Goal: Check status: Check status

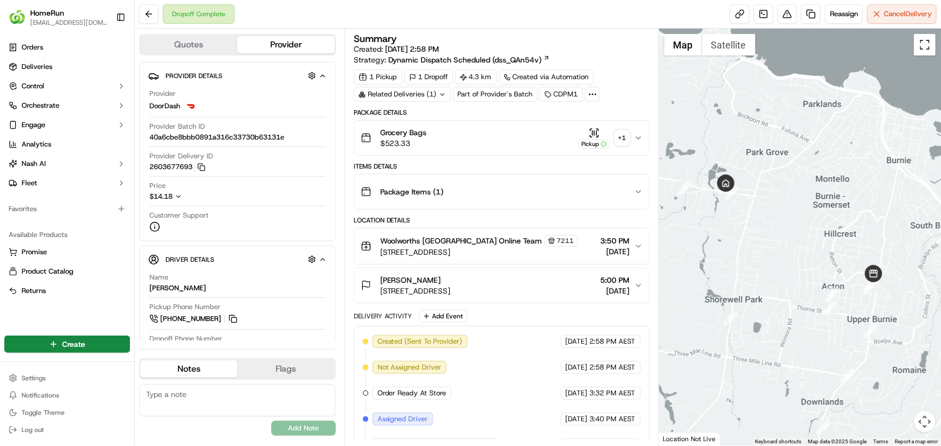
click at [922, 47] on button "Toggle fullscreen view" at bounding box center [925, 45] width 22 height 22
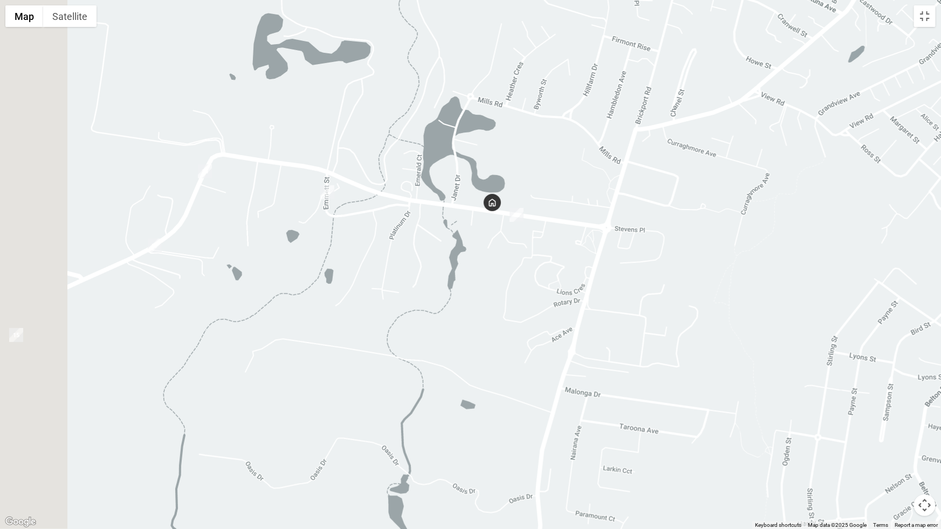
drag, startPoint x: 386, startPoint y: 215, endPoint x: 549, endPoint y: 265, distance: 169.6
click at [549, 265] on div at bounding box center [470, 264] width 941 height 529
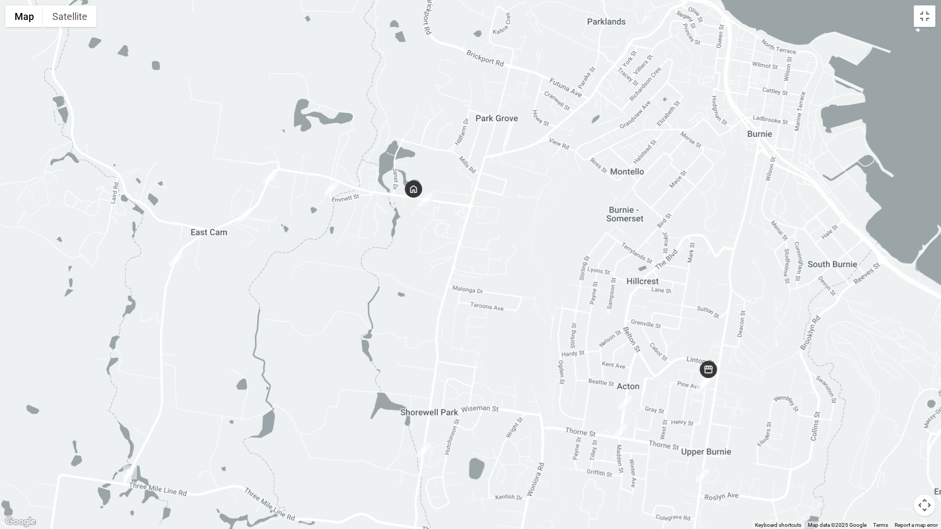
drag, startPoint x: 736, startPoint y: 282, endPoint x: 578, endPoint y: 304, distance: 159.4
click at [578, 304] on div at bounding box center [470, 264] width 941 height 529
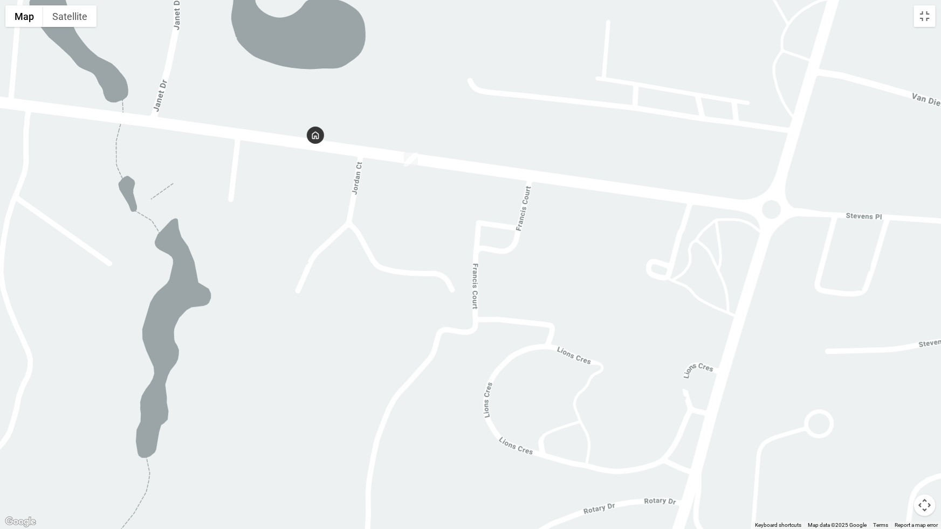
drag, startPoint x: 377, startPoint y: 123, endPoint x: 520, endPoint y: 394, distance: 306.7
click at [536, 446] on div at bounding box center [470, 264] width 941 height 529
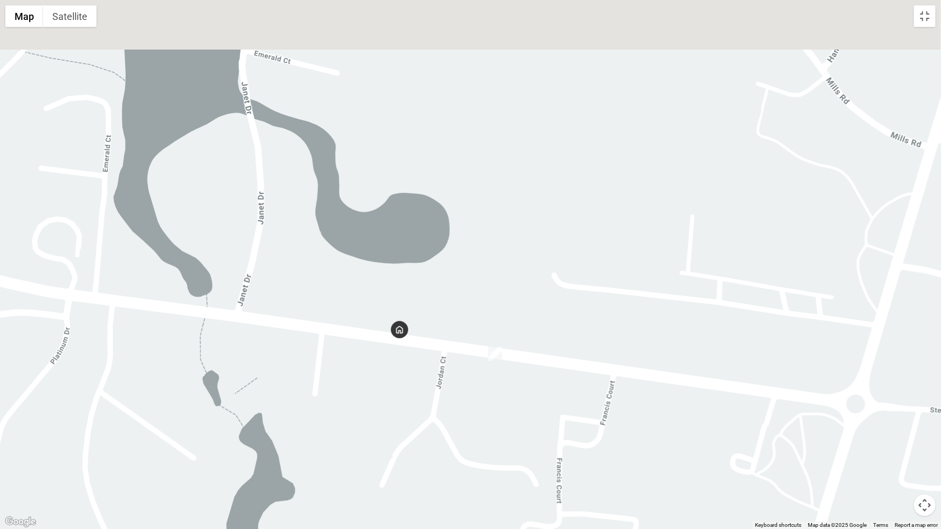
drag, startPoint x: 388, startPoint y: 145, endPoint x: 471, endPoint y: 338, distance: 210.5
click at [471, 338] on div at bounding box center [470, 264] width 941 height 529
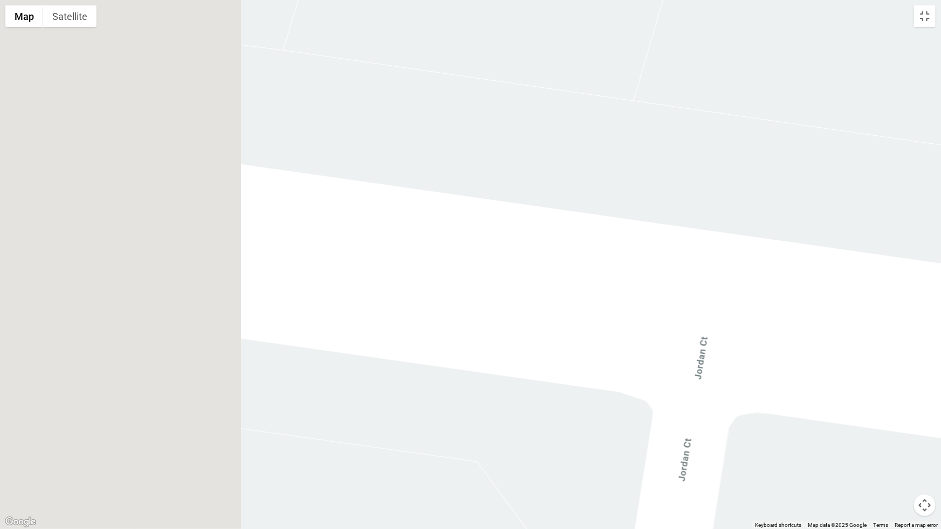
drag, startPoint x: 326, startPoint y: 288, endPoint x: 777, endPoint y: 439, distance: 475.7
click at [799, 446] on div at bounding box center [470, 264] width 941 height 529
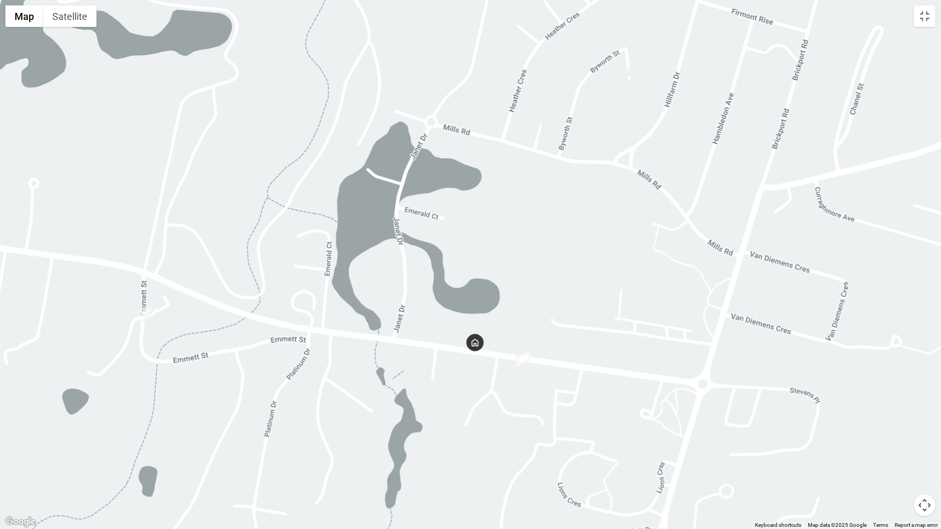
drag, startPoint x: 494, startPoint y: 293, endPoint x: 496, endPoint y: 313, distance: 19.5
click at [549, 294] on div at bounding box center [470, 264] width 941 height 529
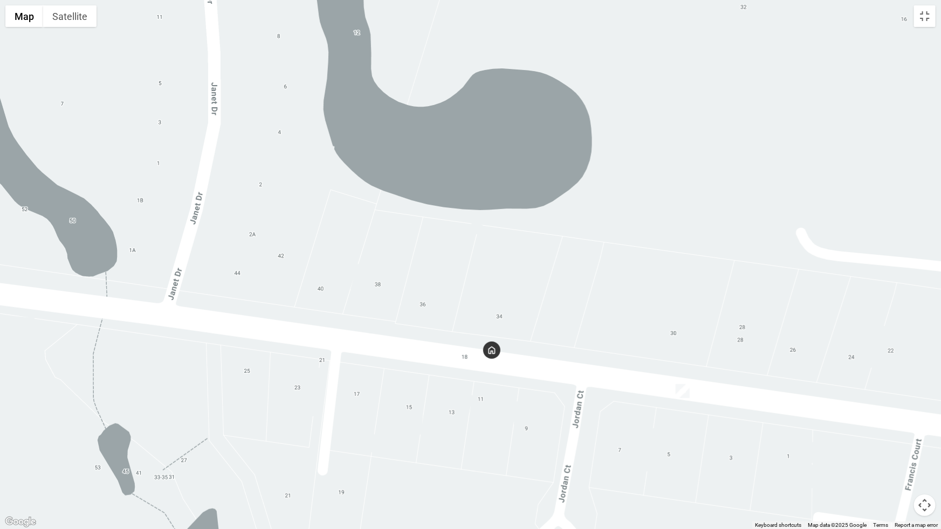
drag, startPoint x: 690, startPoint y: 361, endPoint x: 661, endPoint y: 314, distance: 55.6
click at [661, 314] on div at bounding box center [470, 264] width 941 height 529
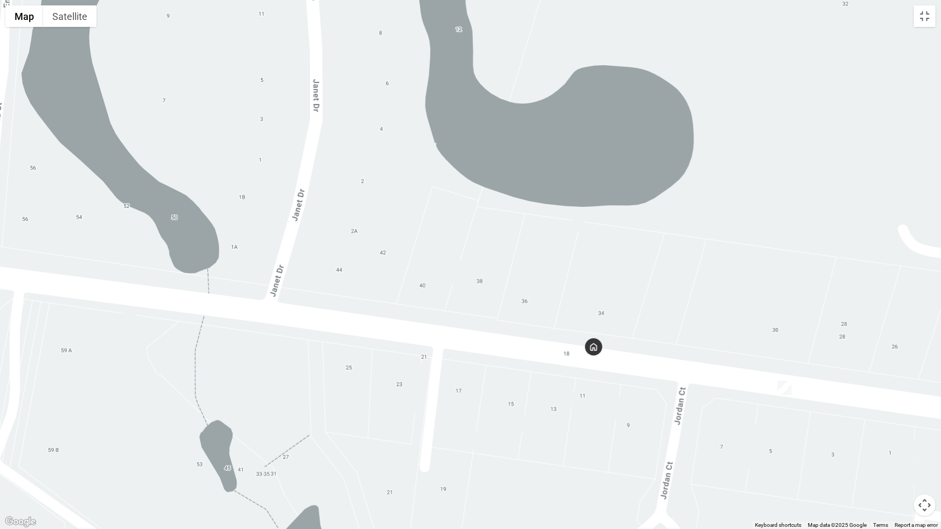
drag, startPoint x: 570, startPoint y: 332, endPoint x: 693, endPoint y: 324, distance: 122.6
click at [693, 324] on div at bounding box center [470, 264] width 941 height 529
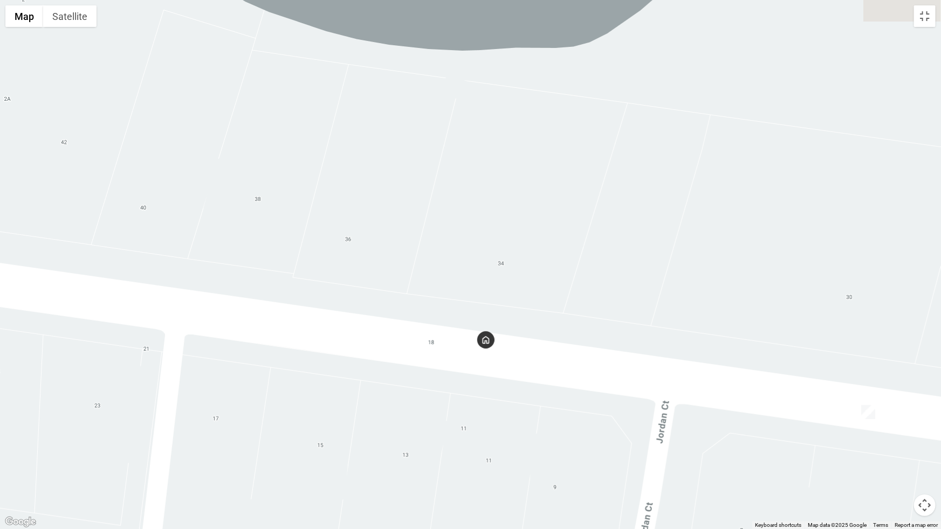
drag, startPoint x: 720, startPoint y: 346, endPoint x: 582, endPoint y: 286, distance: 150.6
click at [582, 286] on div at bounding box center [470, 264] width 941 height 529
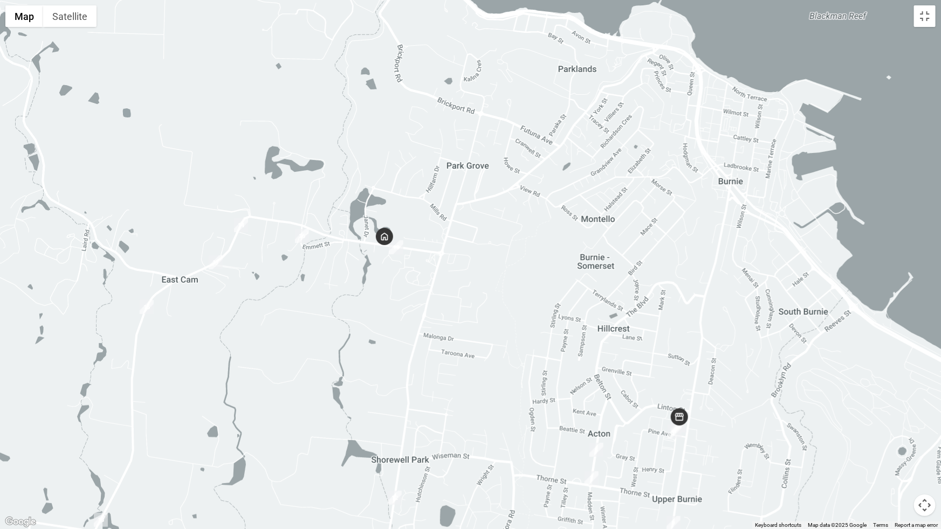
drag, startPoint x: 718, startPoint y: 334, endPoint x: 715, endPoint y: 295, distance: 38.9
click at [715, 295] on div at bounding box center [470, 264] width 941 height 529
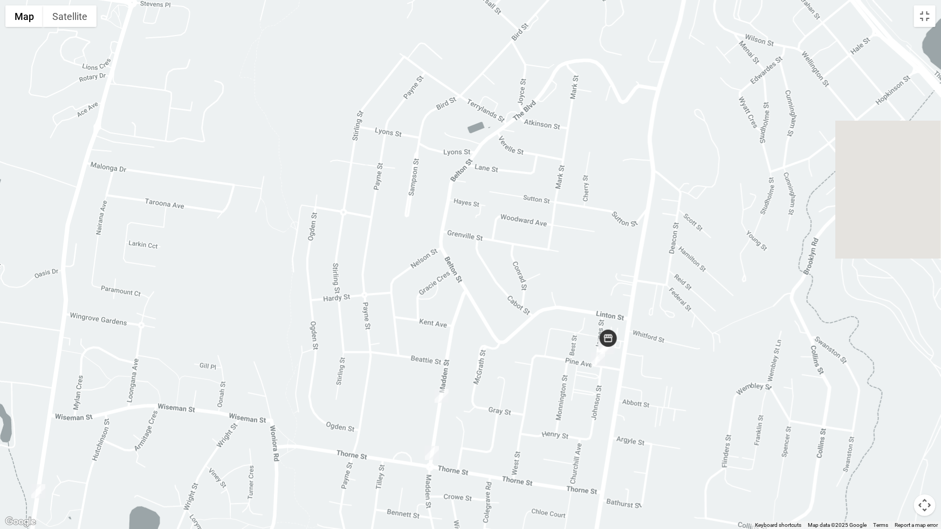
drag, startPoint x: 703, startPoint y: 482, endPoint x: 591, endPoint y: 413, distance: 132.1
click at [584, 431] on div at bounding box center [470, 264] width 941 height 529
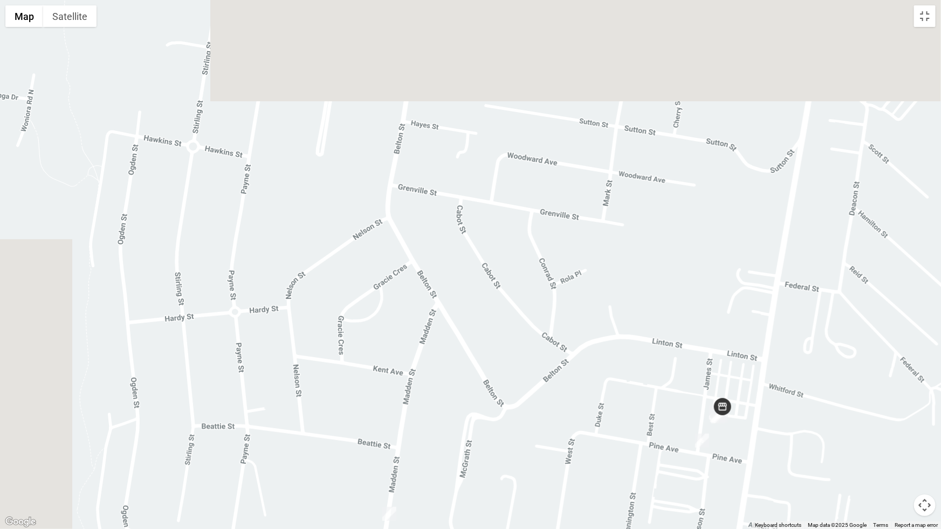
drag, startPoint x: 358, startPoint y: 202, endPoint x: 506, endPoint y: 322, distance: 190.4
click at [554, 360] on div at bounding box center [470, 264] width 941 height 529
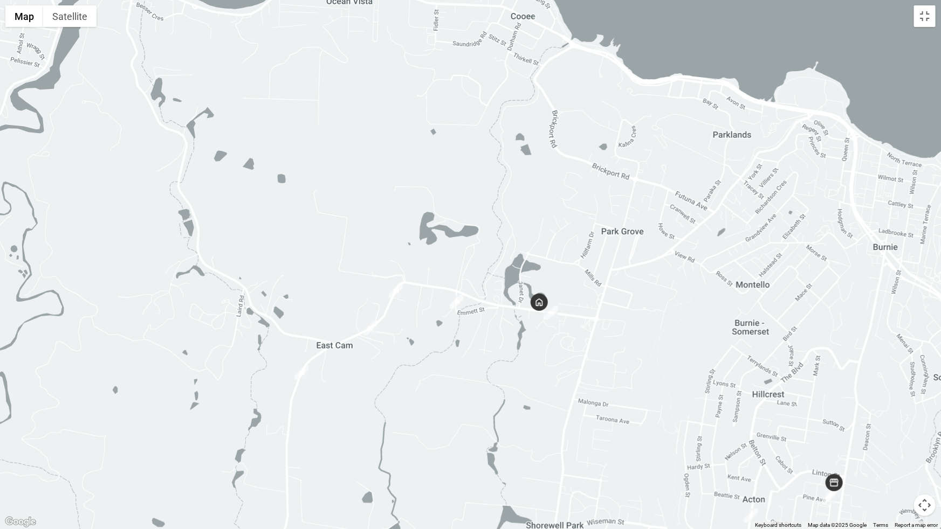
drag, startPoint x: 303, startPoint y: 163, endPoint x: 711, endPoint y: 332, distance: 441.5
click at [711, 332] on div at bounding box center [470, 264] width 941 height 529
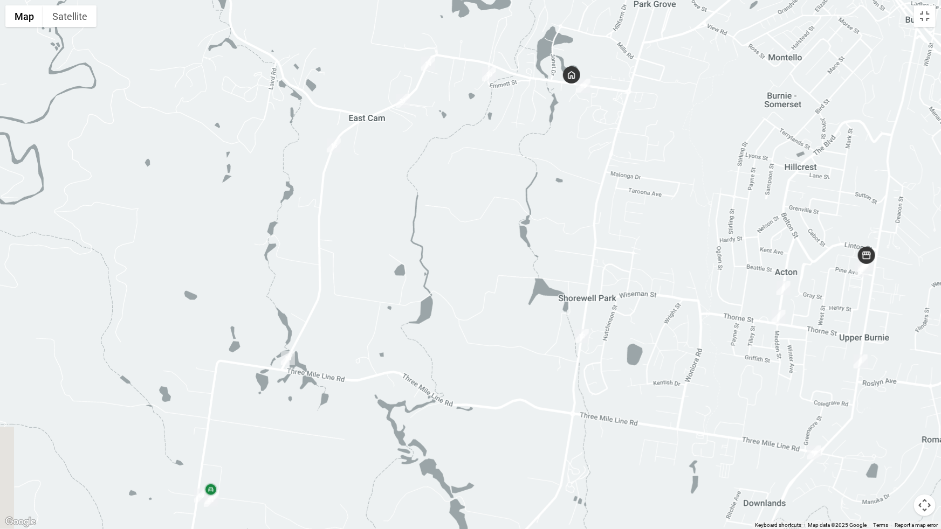
drag, startPoint x: 531, startPoint y: 424, endPoint x: 545, endPoint y: 244, distance: 181.1
click at [545, 244] on div at bounding box center [470, 264] width 941 height 529
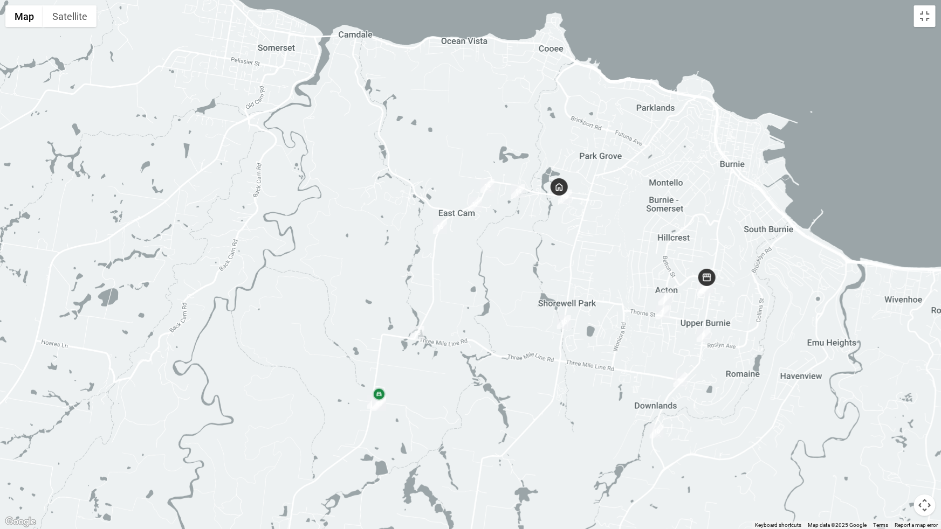
drag, startPoint x: 686, startPoint y: 161, endPoint x: 476, endPoint y: 357, distance: 287.5
click at [476, 357] on div at bounding box center [470, 264] width 941 height 529
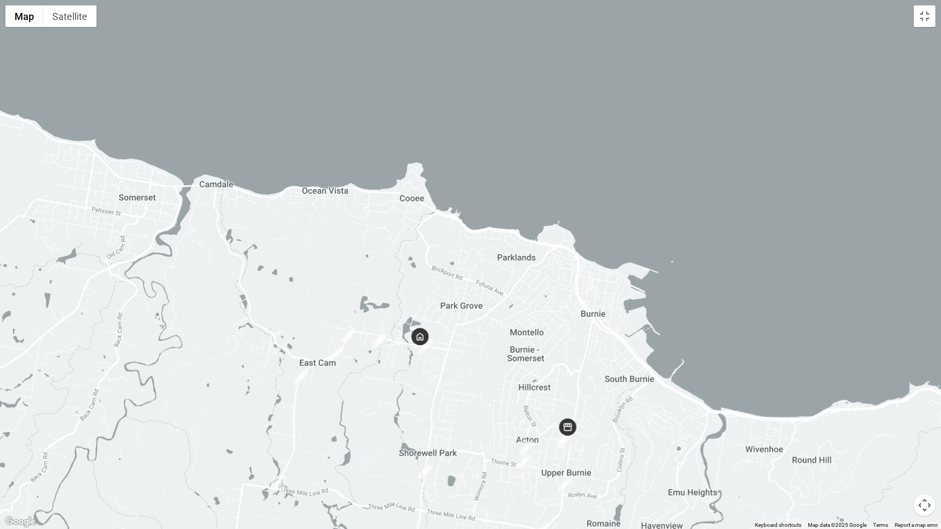
drag, startPoint x: 610, startPoint y: 195, endPoint x: 482, endPoint y: 317, distance: 176.9
click at [483, 329] on div at bounding box center [470, 264] width 941 height 529
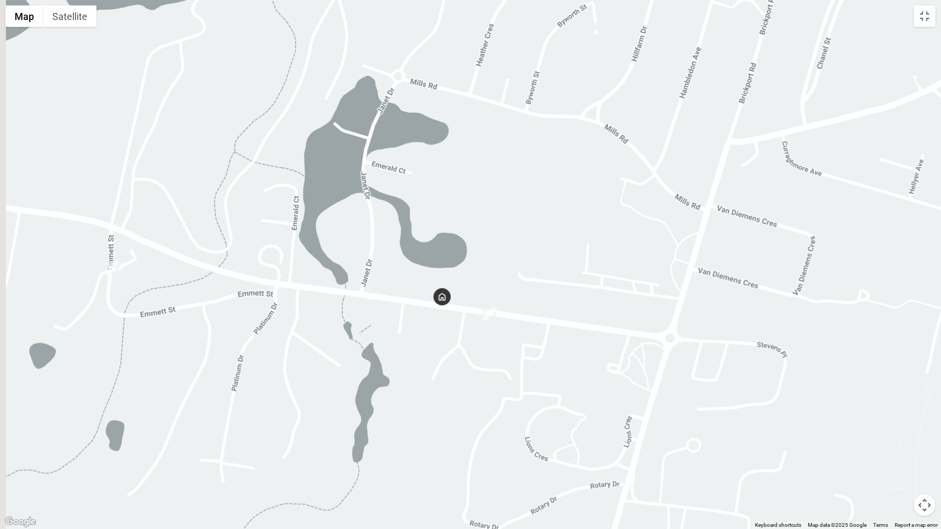
drag, startPoint x: 425, startPoint y: 355, endPoint x: 479, endPoint y: 345, distance: 55.3
click at [495, 344] on div at bounding box center [470, 264] width 941 height 529
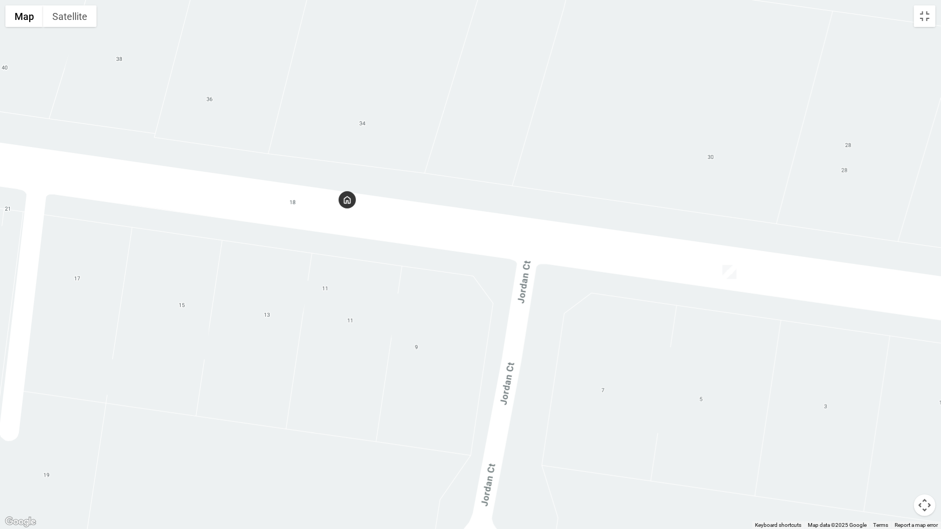
drag, startPoint x: 564, startPoint y: 234, endPoint x: 475, endPoint y: 287, distance: 103.7
click at [381, 362] on div at bounding box center [470, 264] width 941 height 529
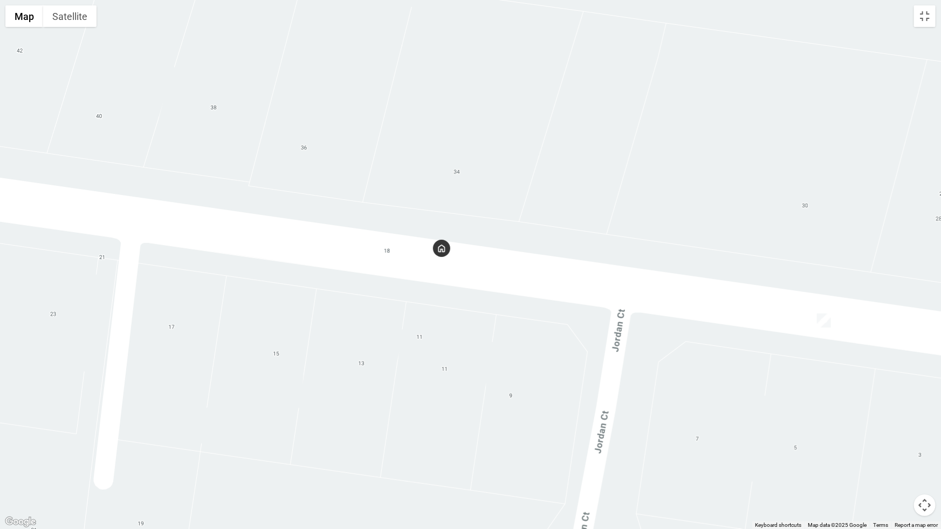
drag, startPoint x: 439, startPoint y: 315, endPoint x: 493, endPoint y: 325, distance: 55.3
click at [487, 325] on div at bounding box center [470, 264] width 941 height 529
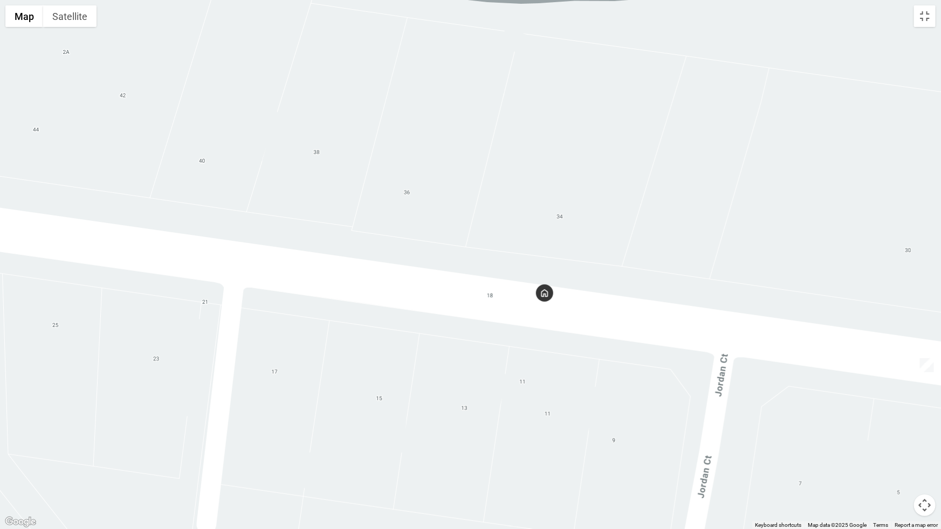
drag, startPoint x: 447, startPoint y: 232, endPoint x: 603, endPoint y: 324, distance: 180.5
click at [603, 324] on div at bounding box center [470, 264] width 941 height 529
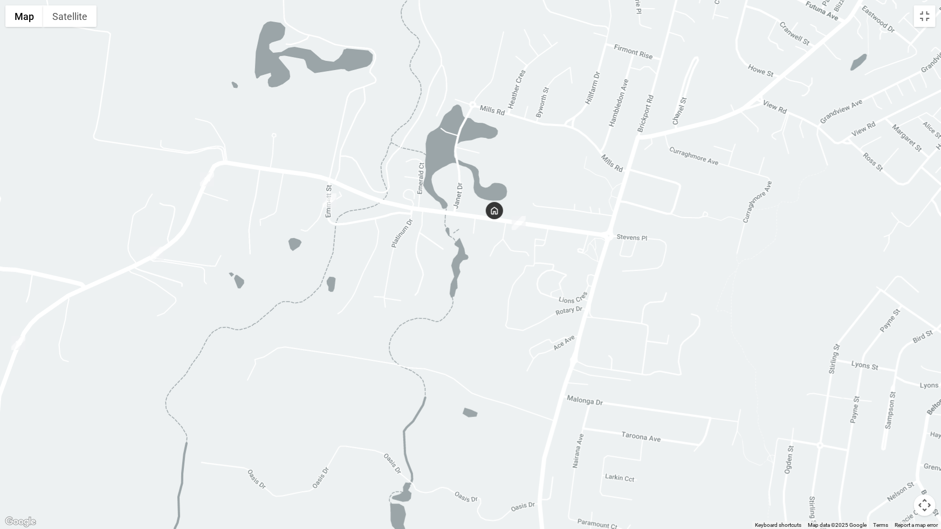
drag, startPoint x: 755, startPoint y: 313, endPoint x: 600, endPoint y: 294, distance: 155.3
click at [600, 294] on div at bounding box center [470, 264] width 941 height 529
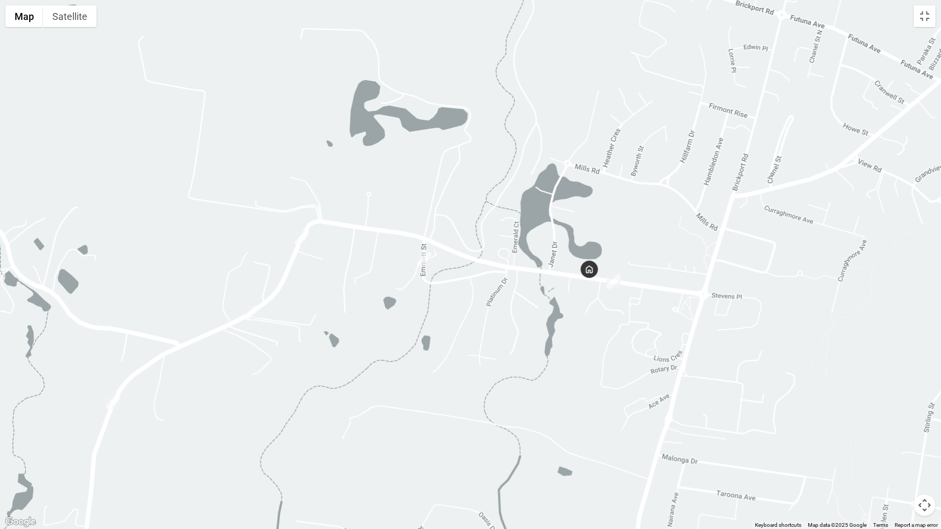
drag, startPoint x: 312, startPoint y: 237, endPoint x: 409, endPoint y: 298, distance: 114.6
click at [409, 298] on div at bounding box center [470, 264] width 941 height 529
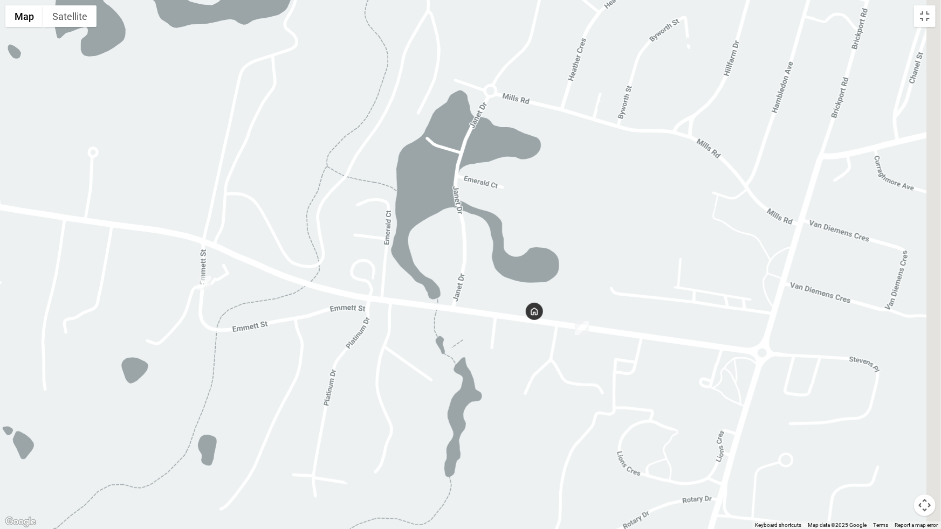
drag, startPoint x: 604, startPoint y: 258, endPoint x: 501, endPoint y: 367, distance: 149.5
click at [502, 367] on div at bounding box center [470, 264] width 941 height 529
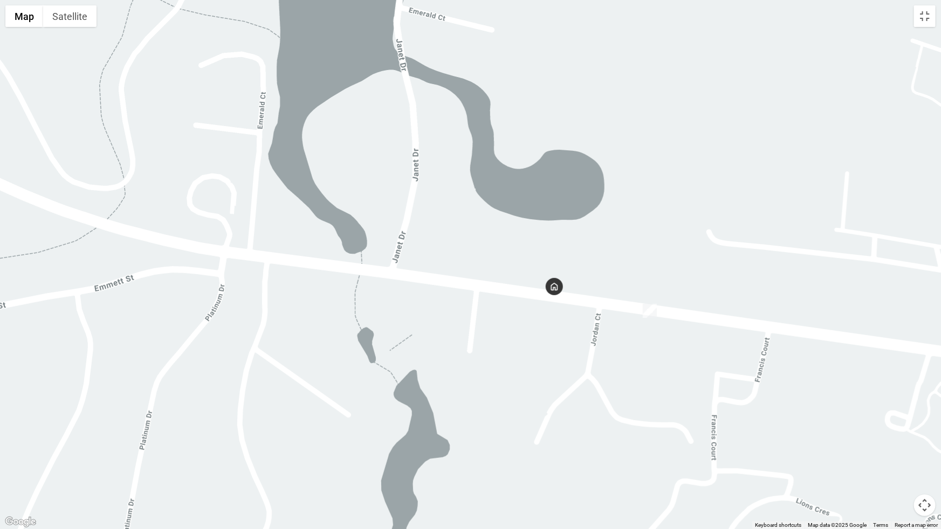
drag, startPoint x: 530, startPoint y: 313, endPoint x: 503, endPoint y: 303, distance: 29.2
click at [503, 303] on div at bounding box center [470, 264] width 941 height 529
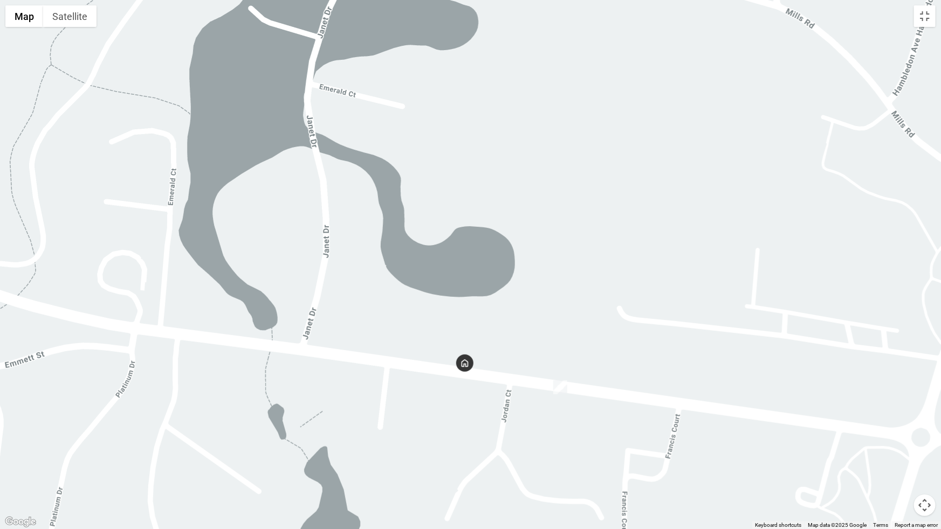
drag, startPoint x: 706, startPoint y: 187, endPoint x: 617, endPoint y: 265, distance: 118.4
click at [617, 265] on div at bounding box center [470, 264] width 941 height 529
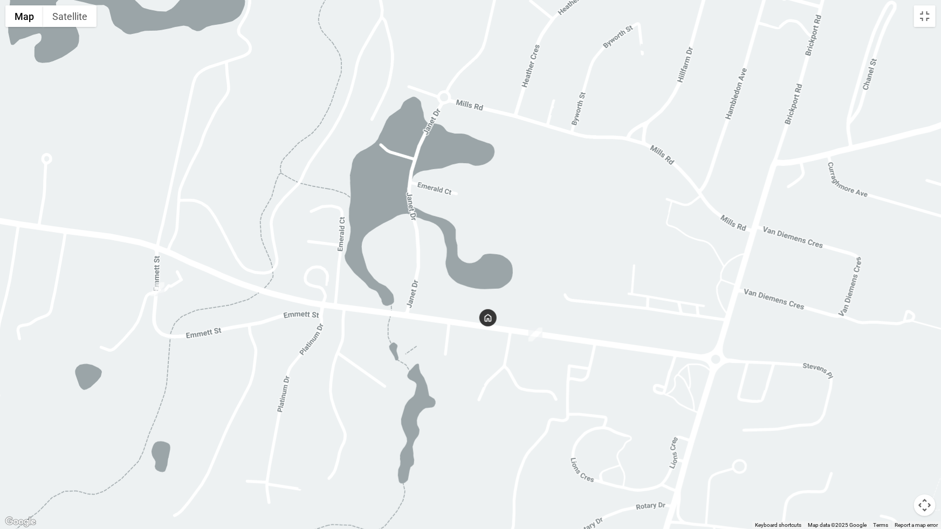
drag, startPoint x: 527, startPoint y: 361, endPoint x: 542, endPoint y: 300, distance: 62.4
click at [542, 300] on div at bounding box center [470, 264] width 941 height 529
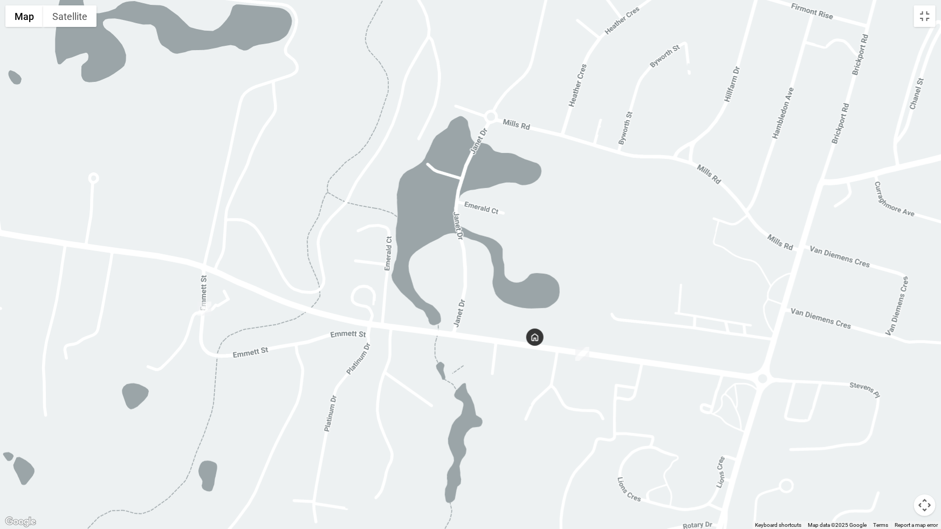
drag, startPoint x: 555, startPoint y: 292, endPoint x: 672, endPoint y: 304, distance: 117.0
click at [672, 304] on div at bounding box center [470, 264] width 941 height 529
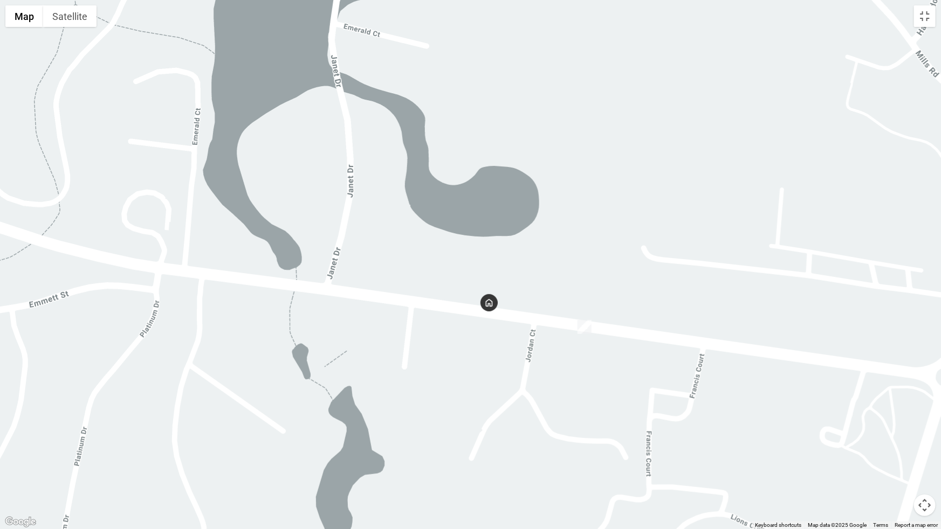
drag, startPoint x: 565, startPoint y: 350, endPoint x: 600, endPoint y: 285, distance: 73.3
click at [600, 285] on div at bounding box center [470, 264] width 941 height 529
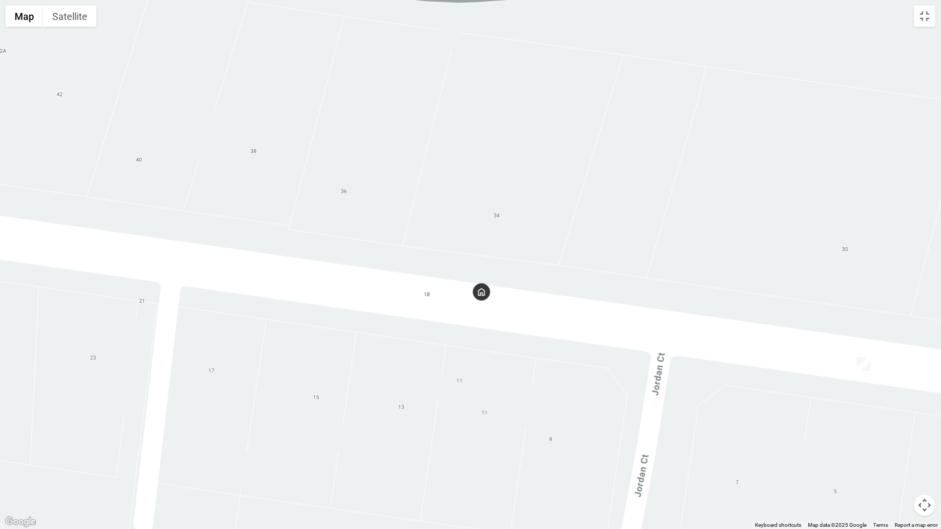
drag, startPoint x: 603, startPoint y: 195, endPoint x: 510, endPoint y: 393, distance: 218.9
click at [510, 393] on div at bounding box center [470, 264] width 941 height 529
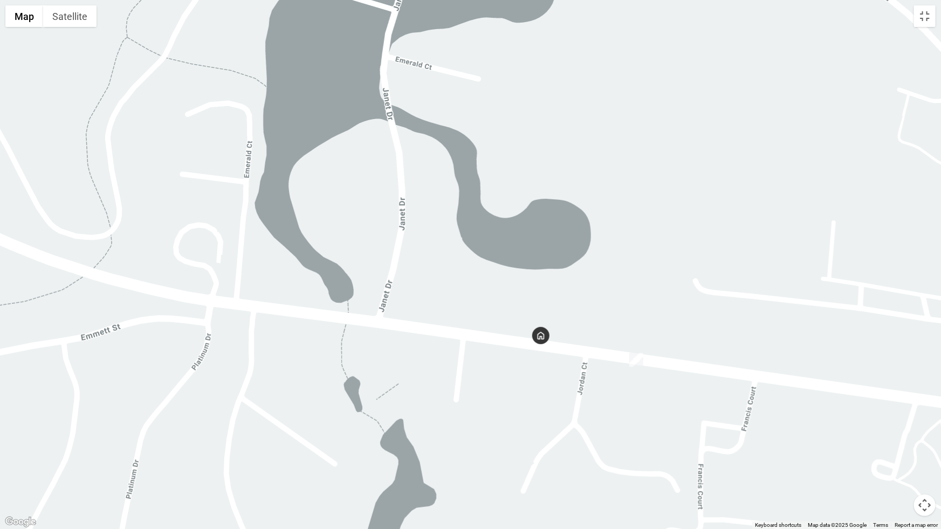
drag, startPoint x: 635, startPoint y: 218, endPoint x: 637, endPoint y: 294, distance: 76.6
click at [622, 302] on div at bounding box center [470, 264] width 941 height 529
click at [920, 16] on button "Toggle fullscreen view" at bounding box center [925, 16] width 22 height 22
